Goal: Task Accomplishment & Management: Manage account settings

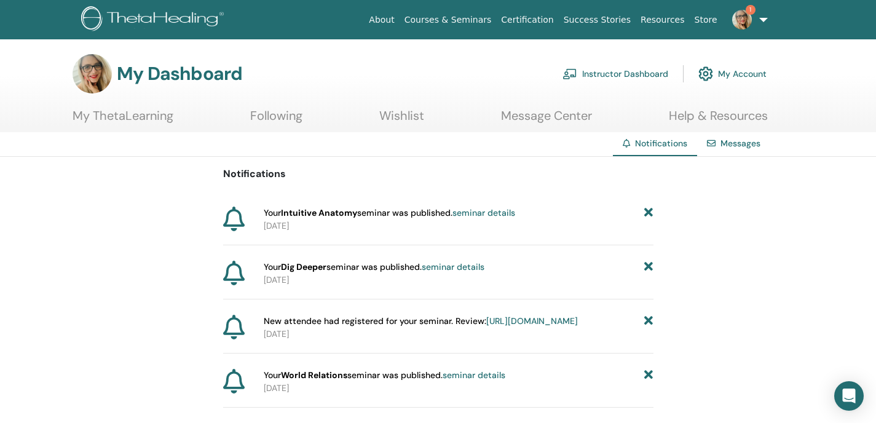
click at [502, 211] on link "seminar details" at bounding box center [484, 212] width 63 height 11
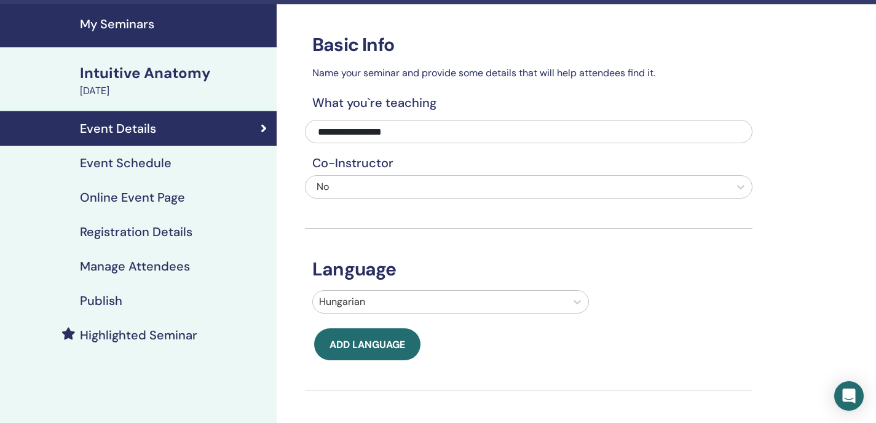
scroll to position [105, 0]
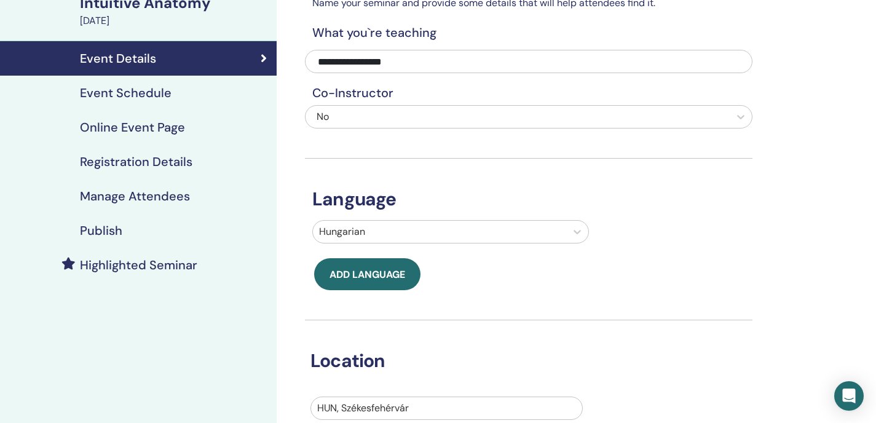
click at [117, 224] on h4 "Publish" at bounding box center [101, 230] width 42 height 15
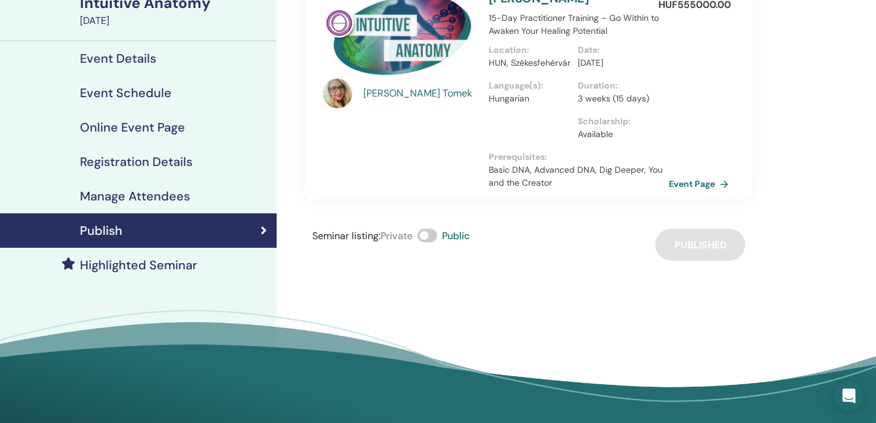
click at [698, 179] on link "Event Page" at bounding box center [701, 184] width 65 height 18
